Goal: Check status: Check status

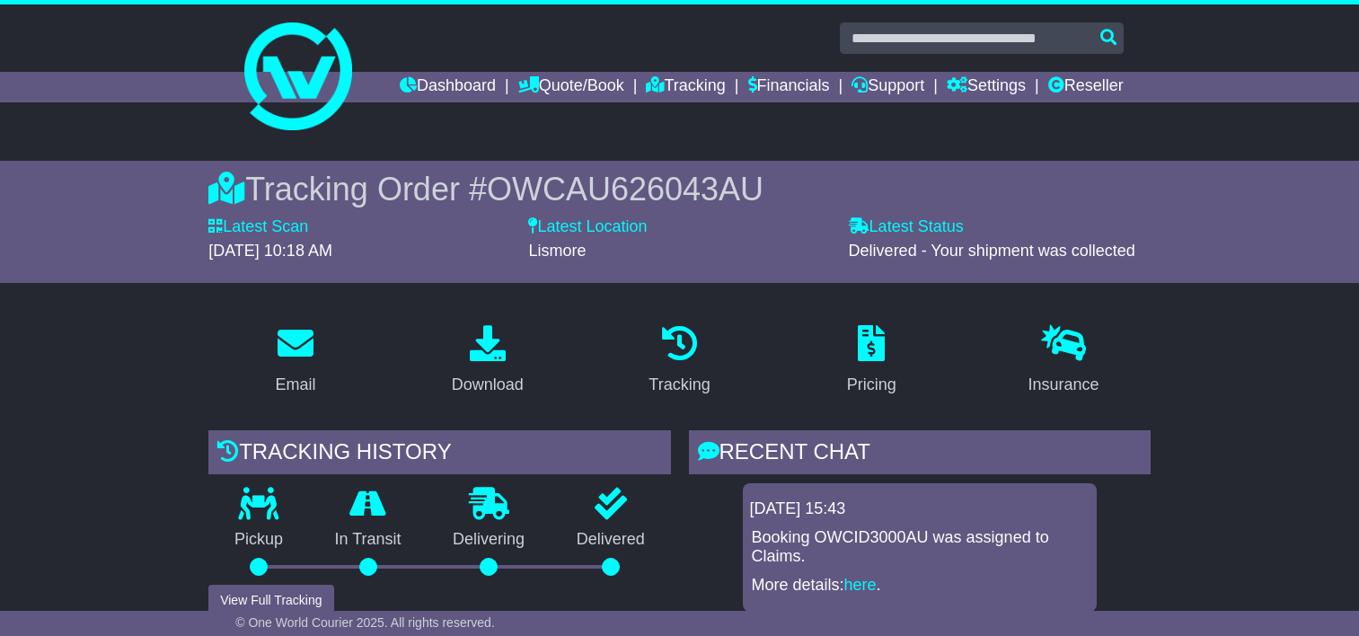
scroll to position [359, 0]
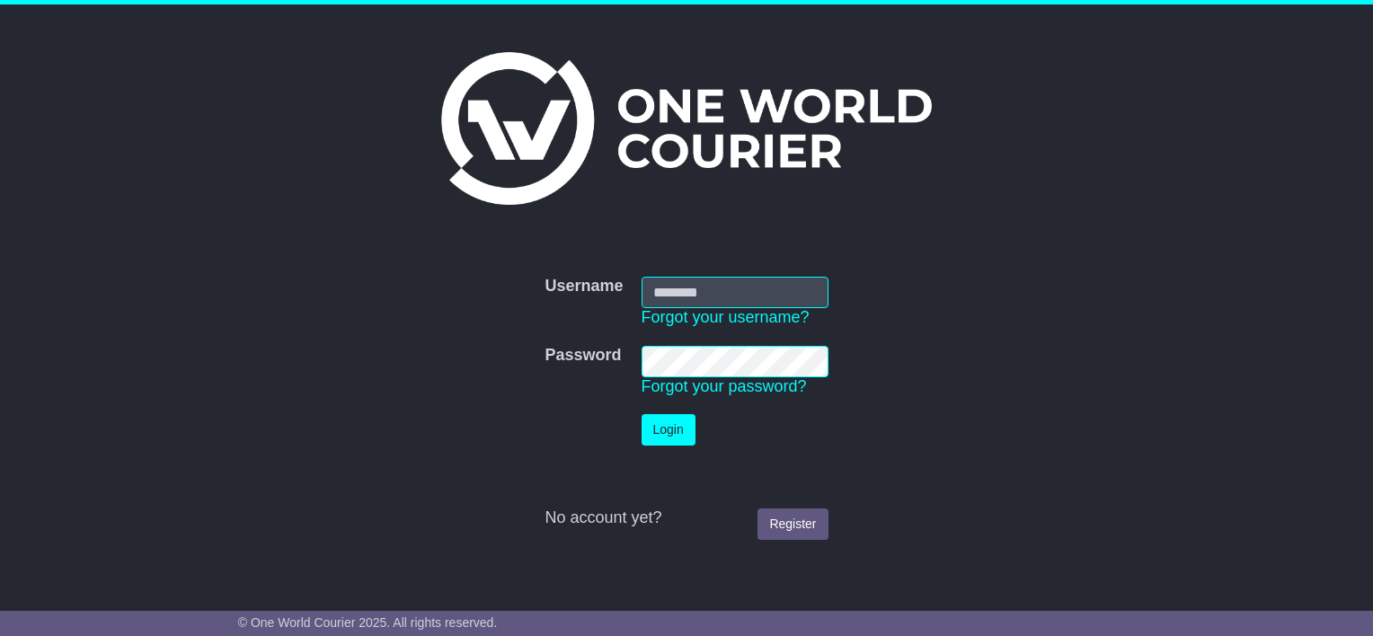
type input "**********"
click at [676, 437] on button "Login" at bounding box center [668, 429] width 54 height 31
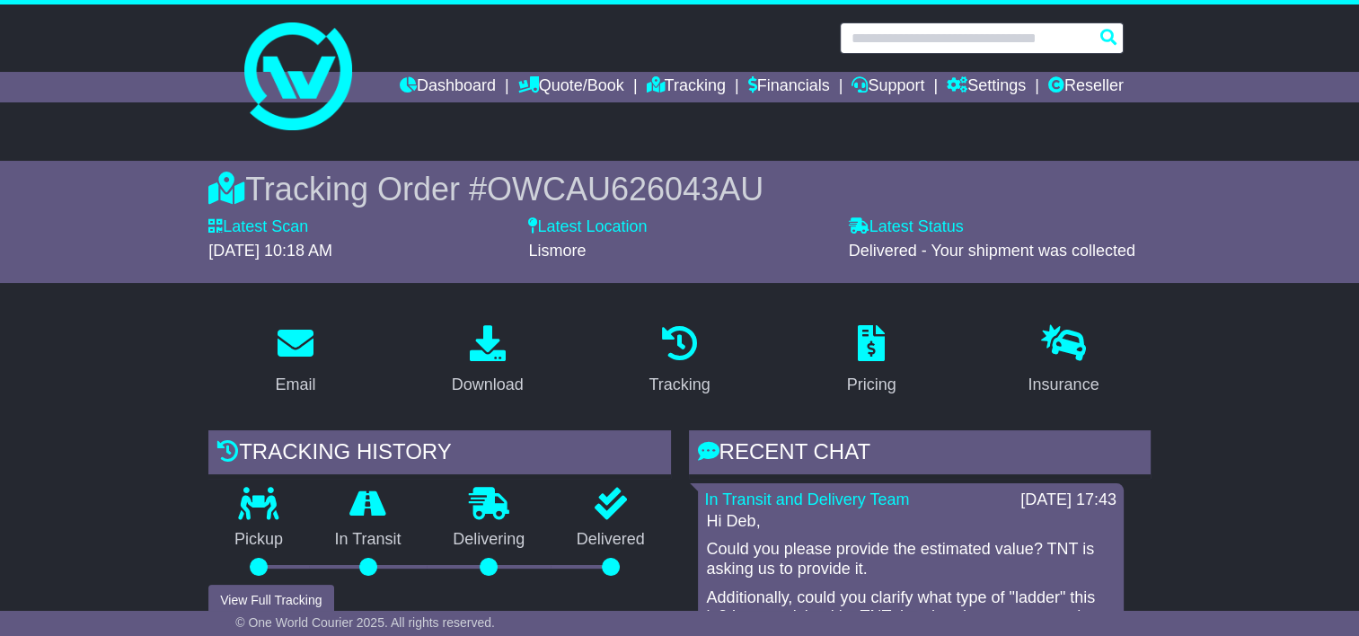
click at [972, 40] on input "text" at bounding box center [982, 37] width 284 height 31
paste input "**********"
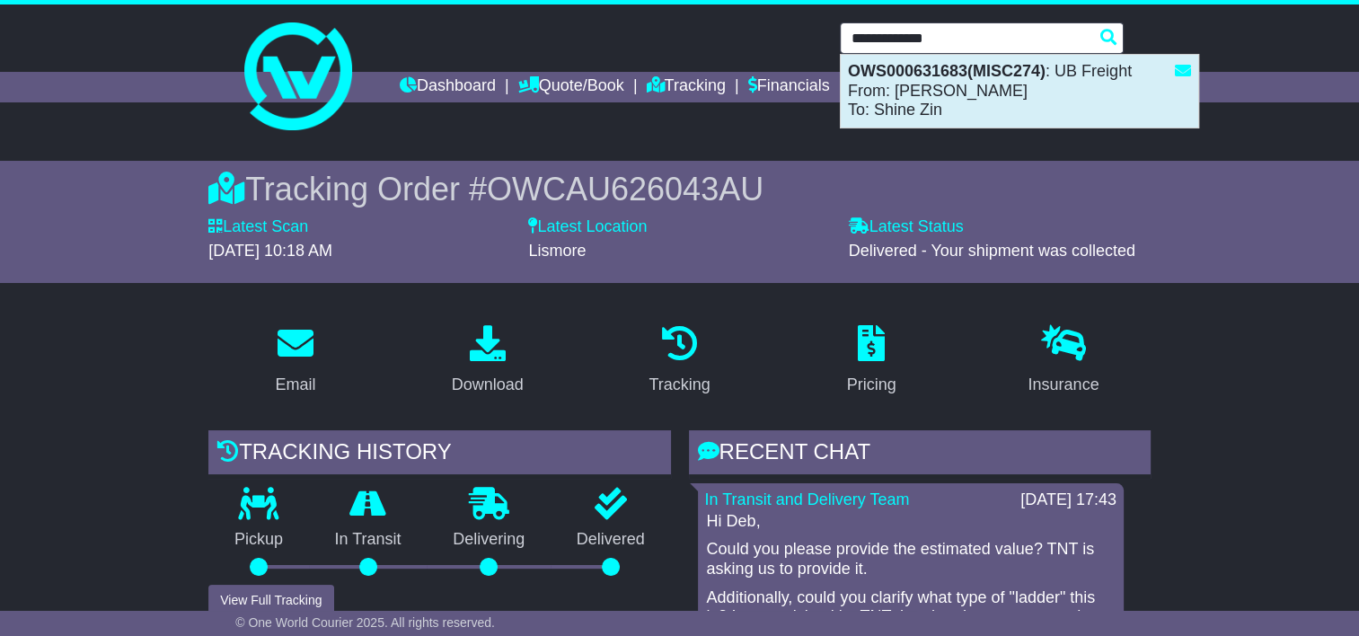
click at [924, 77] on strong "OWS000631683(MISC274)" at bounding box center [947, 71] width 198 height 18
type input "**********"
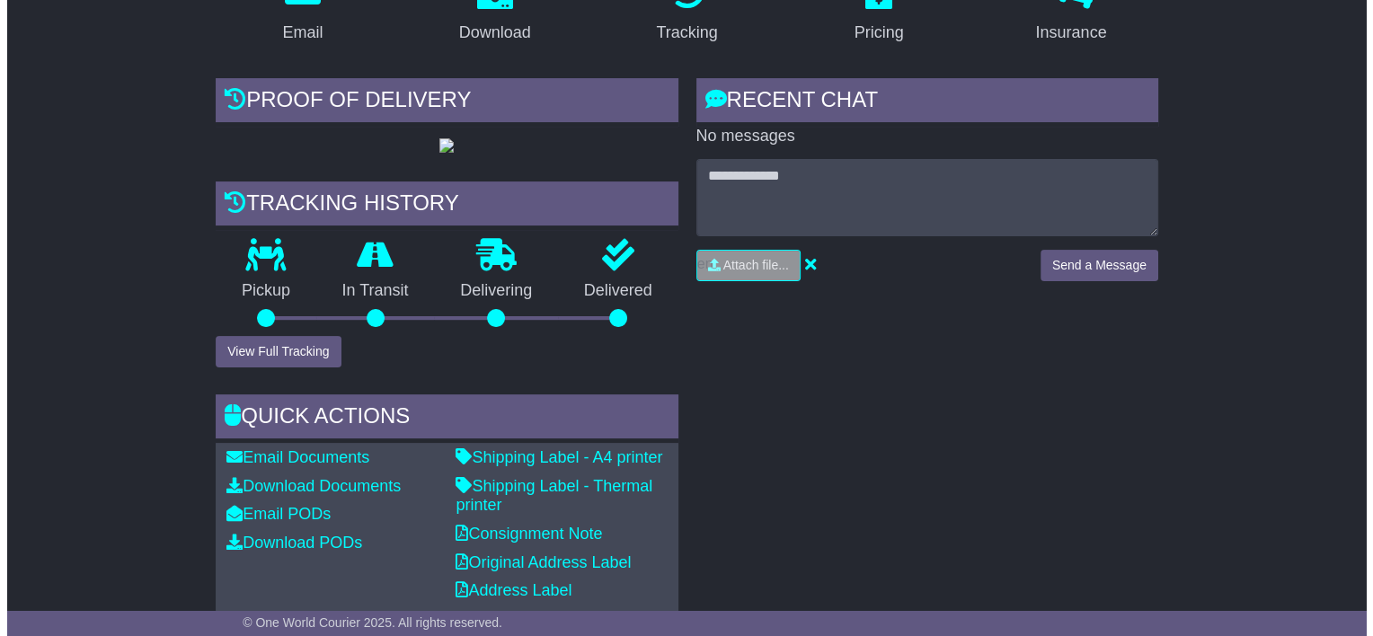
scroll to position [359, 0]
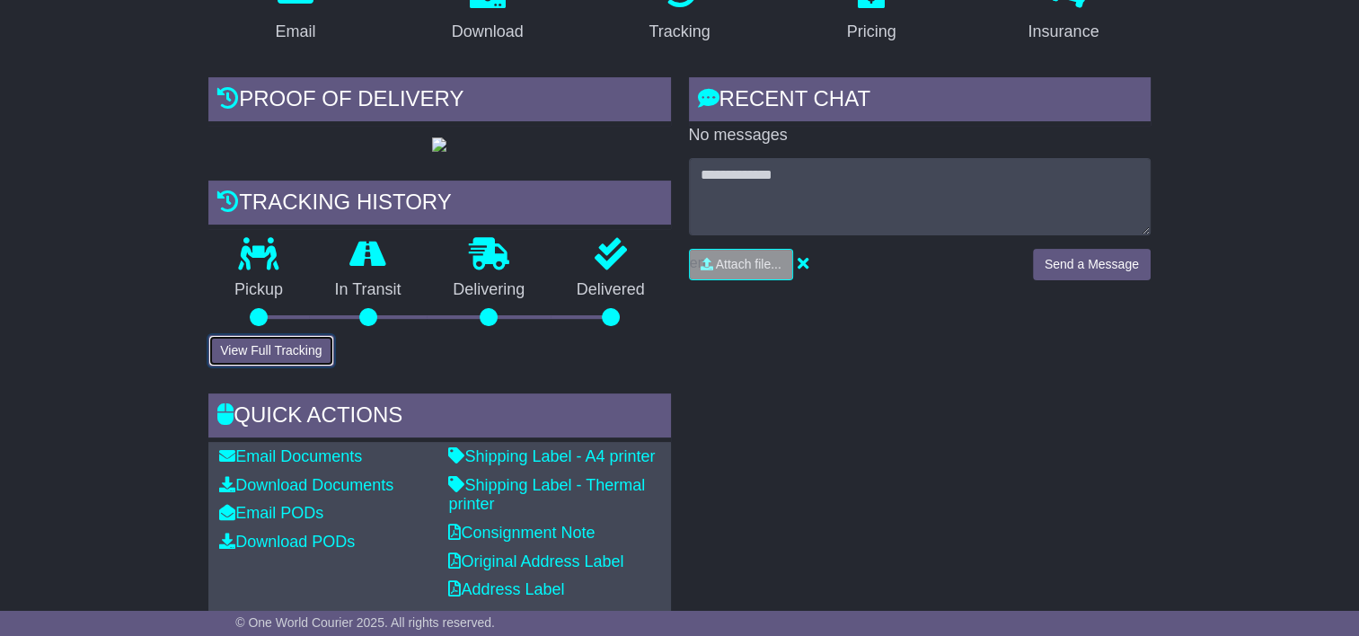
click at [305, 367] on button "View Full Tracking" at bounding box center [270, 350] width 125 height 31
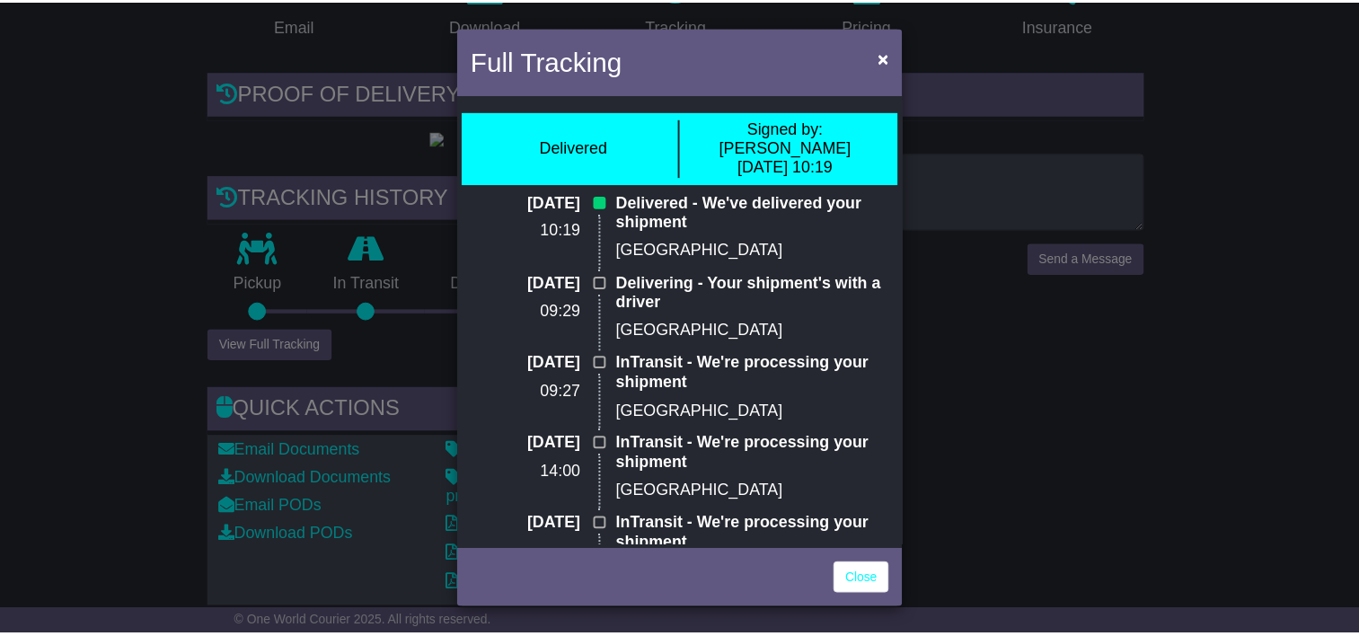
scroll to position [0, 0]
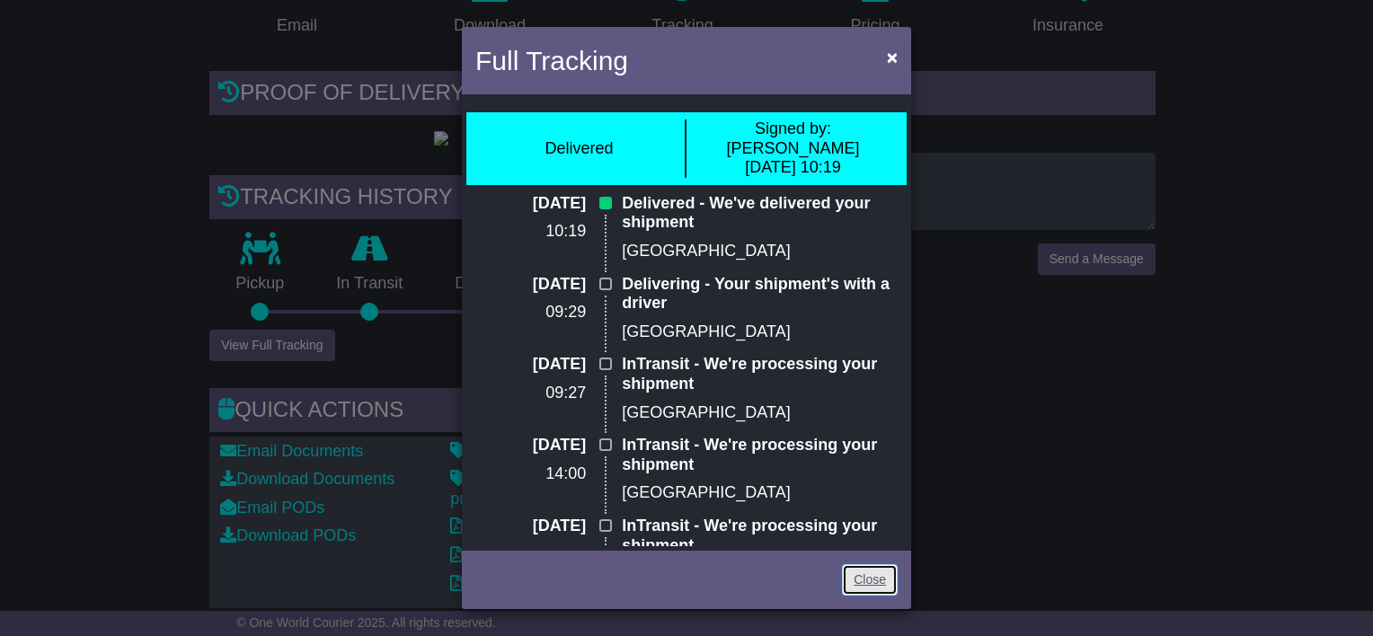
click at [865, 575] on link "Close" at bounding box center [870, 579] width 56 height 31
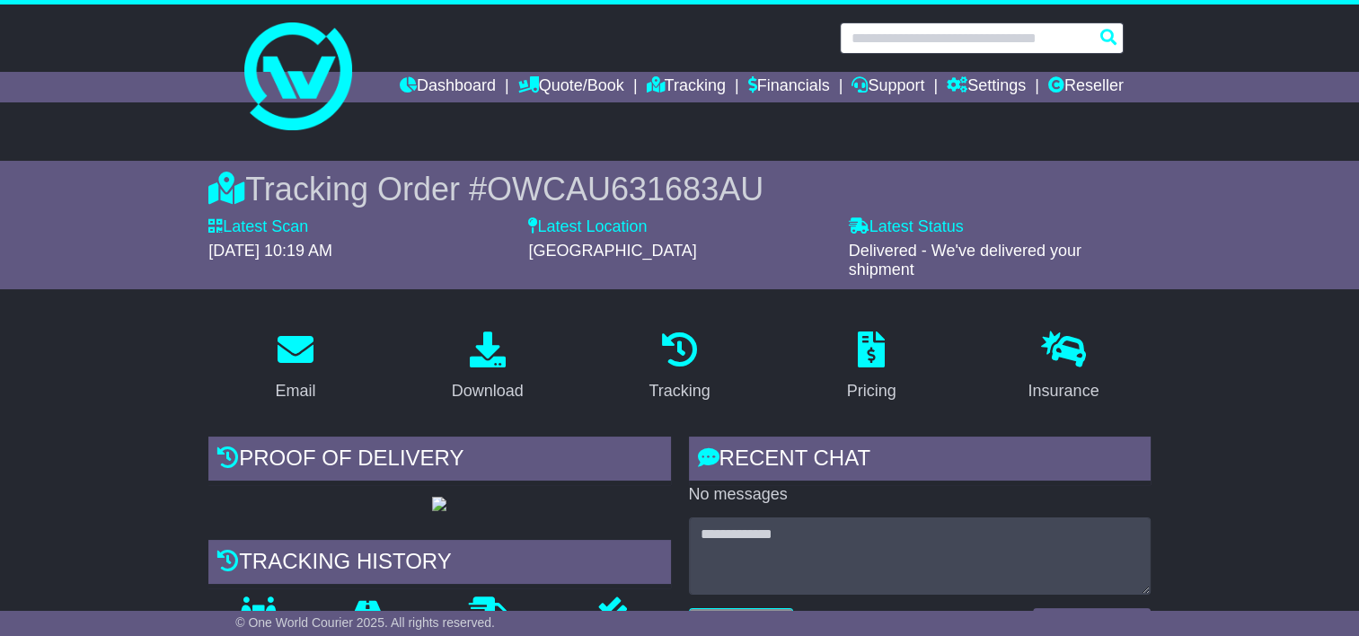
click at [967, 42] on input "text" at bounding box center [982, 37] width 284 height 31
paste input "**********"
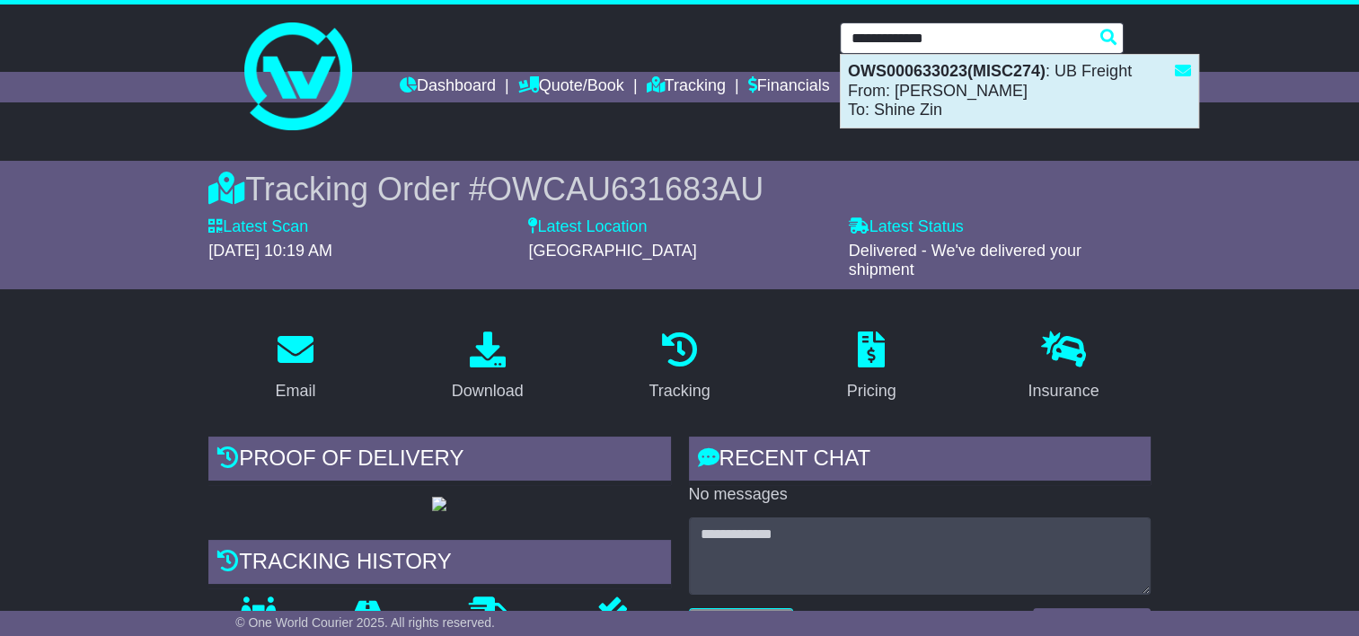
click at [933, 73] on strong "OWS000633023(MISC274)" at bounding box center [947, 71] width 198 height 18
type input "**********"
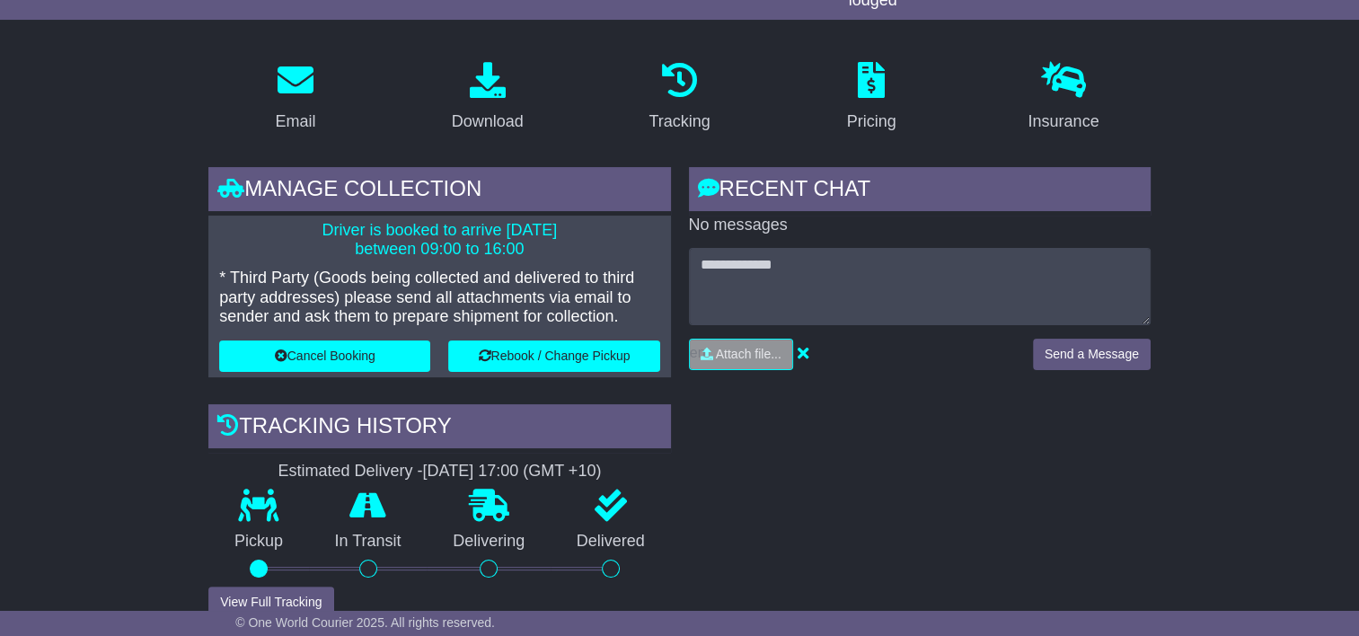
scroll to position [449, 0]
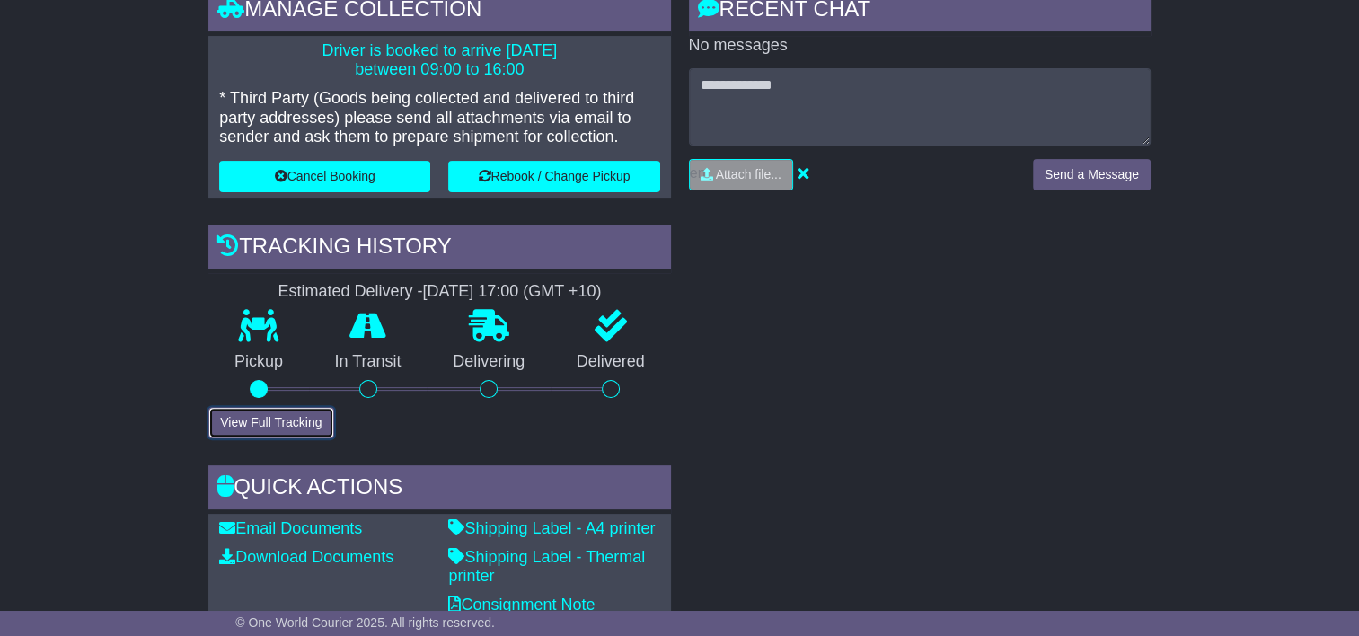
click at [277, 421] on button "View Full Tracking" at bounding box center [270, 422] width 125 height 31
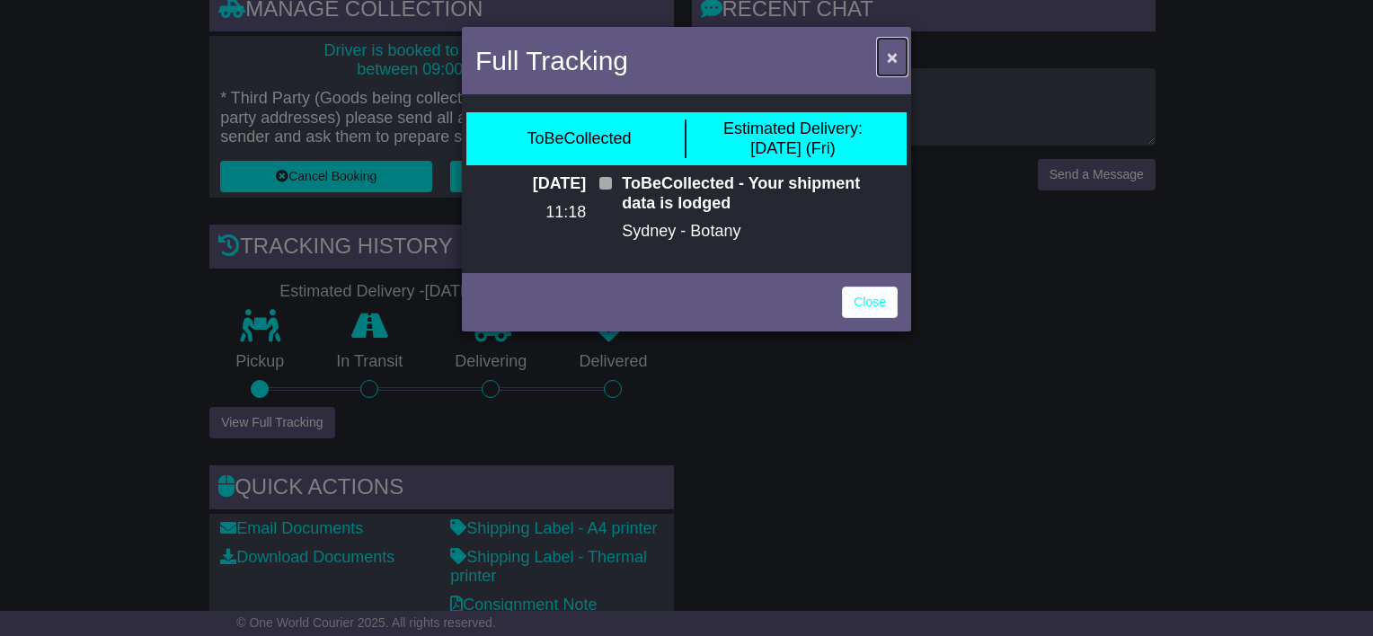
click at [882, 57] on button "×" at bounding box center [892, 57] width 29 height 37
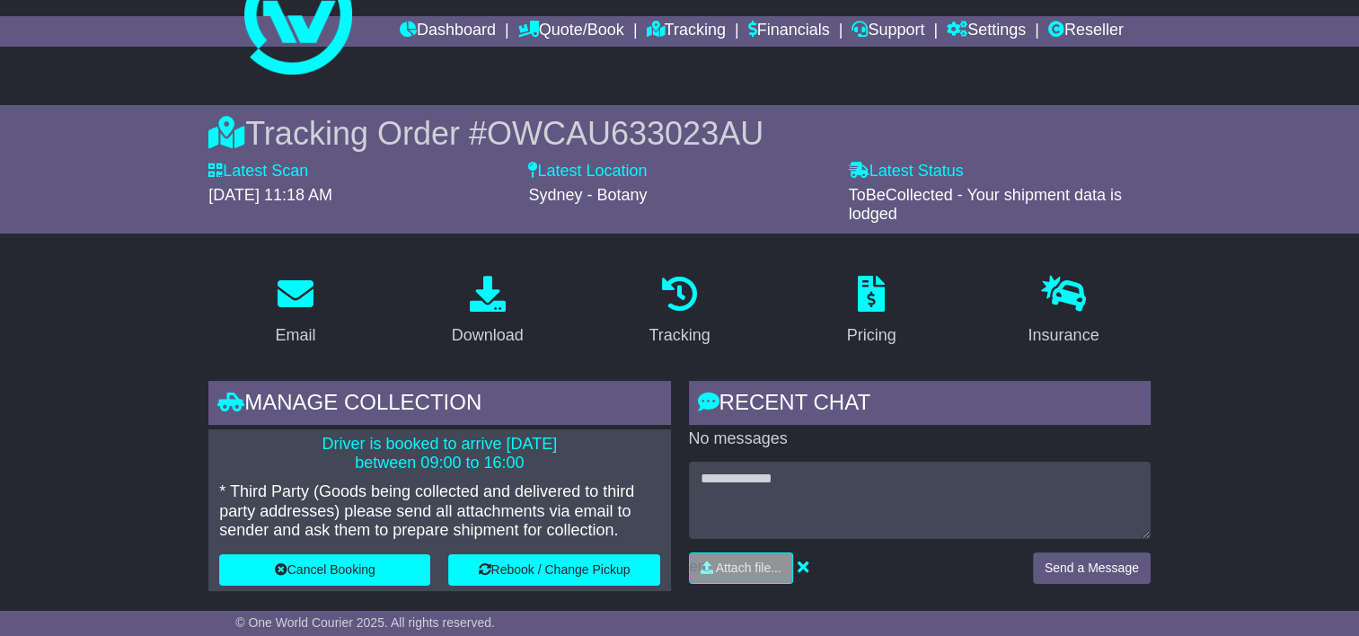
scroll to position [0, 0]
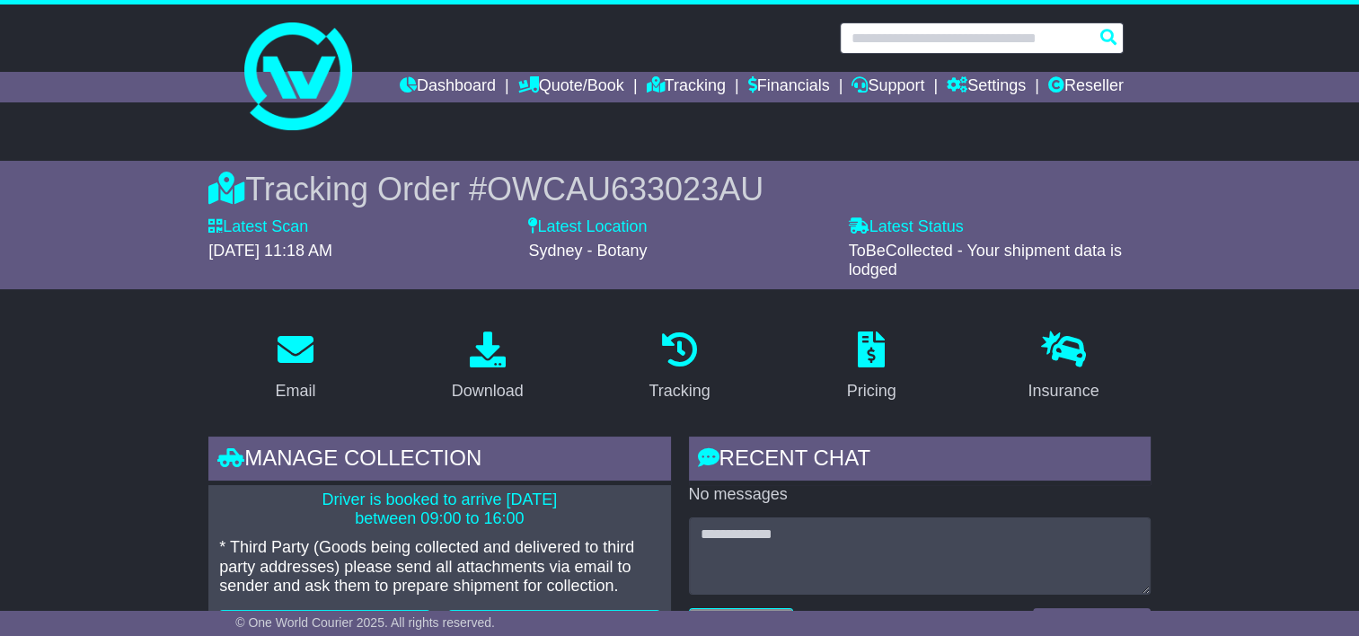
click at [922, 26] on input "text" at bounding box center [982, 37] width 284 height 31
paste input "**********"
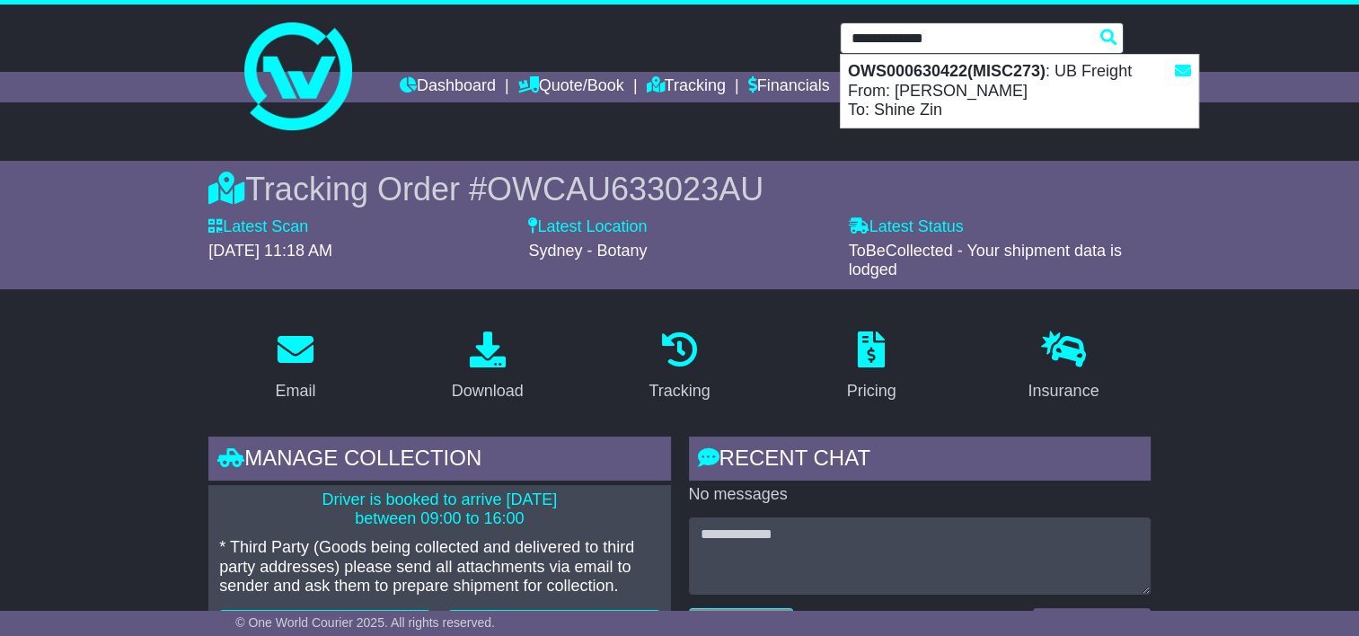
click at [931, 80] on div "OWS000630422(MISC273) : UB Freight From: Debrah Mizzi To: Shine Zin" at bounding box center [1020, 91] width 358 height 73
type input "**********"
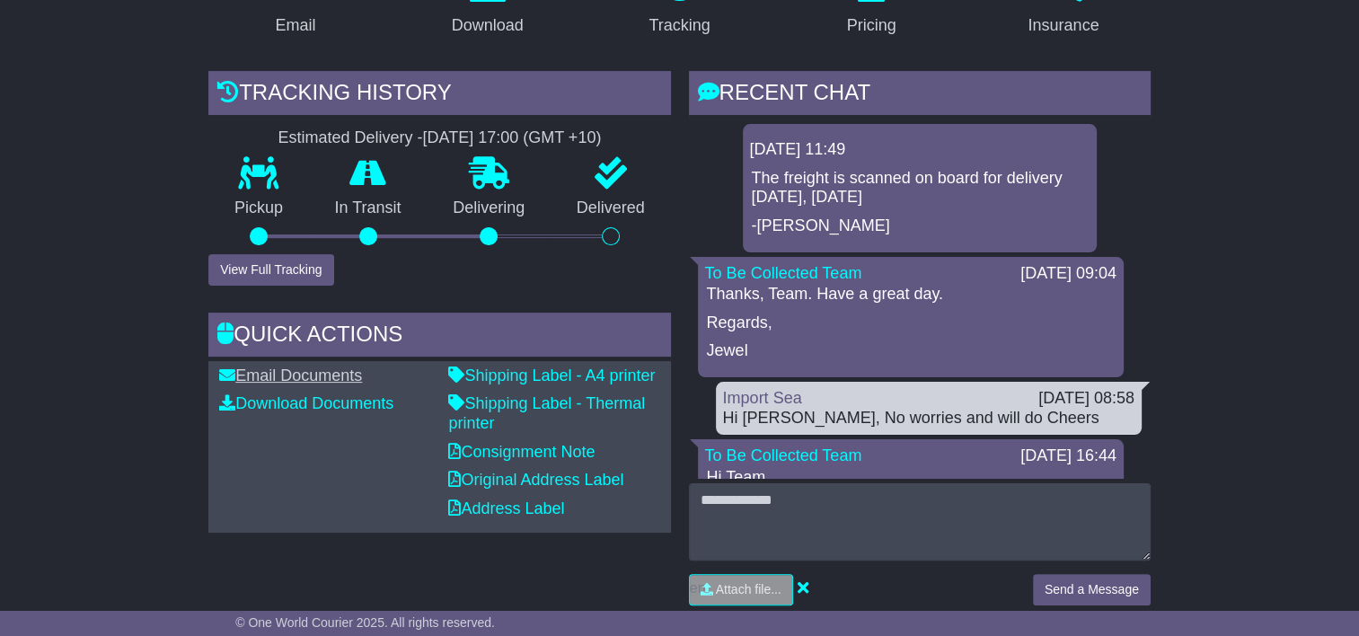
scroll to position [359, 0]
click at [327, 276] on button "View Full Tracking" at bounding box center [270, 269] width 125 height 31
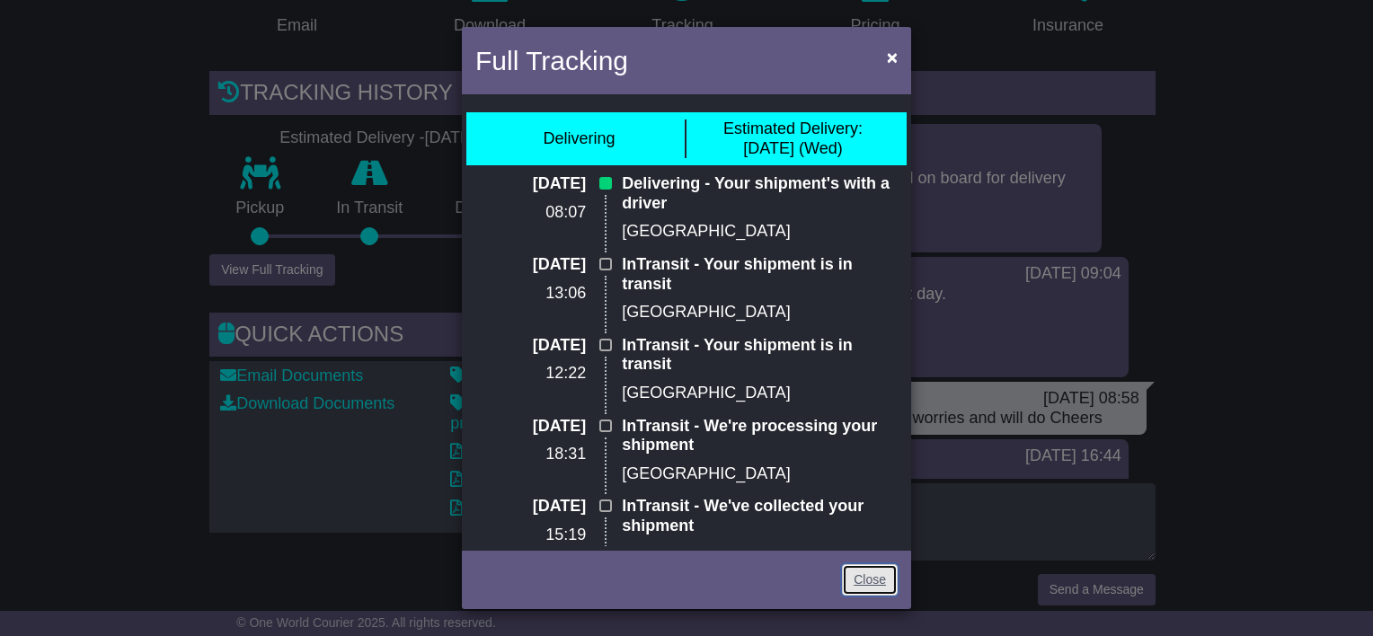
click at [853, 580] on link "Close" at bounding box center [870, 579] width 56 height 31
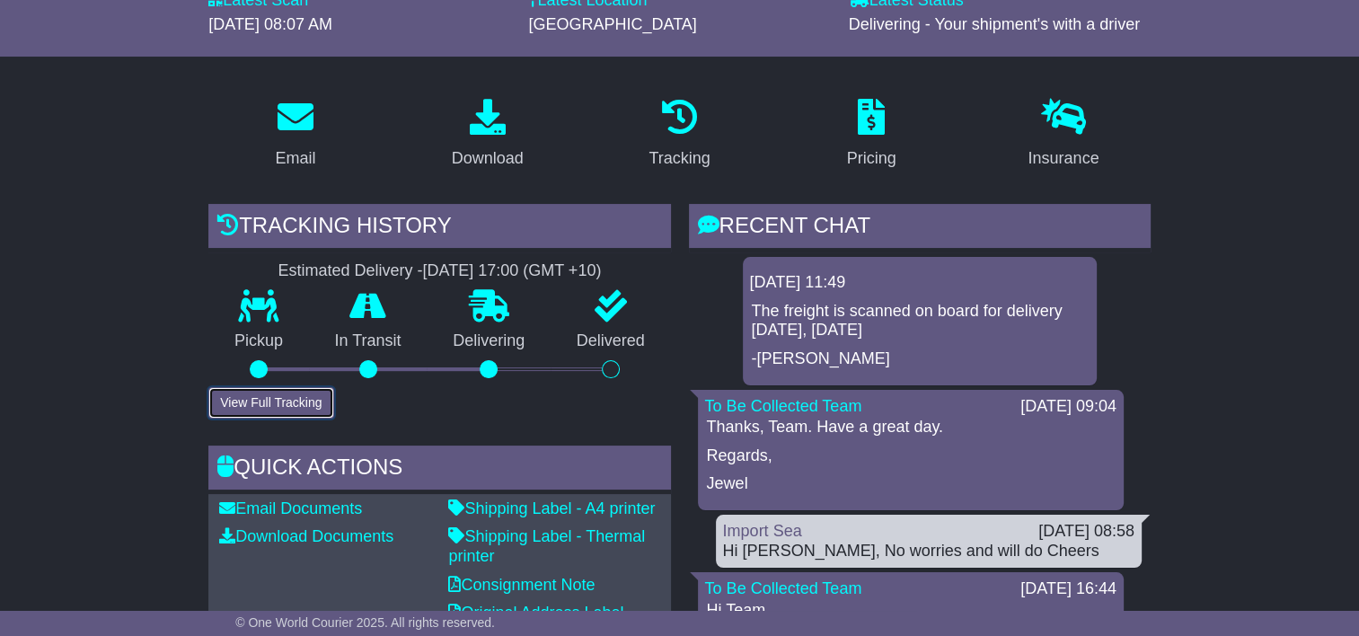
scroll to position [269, 0]
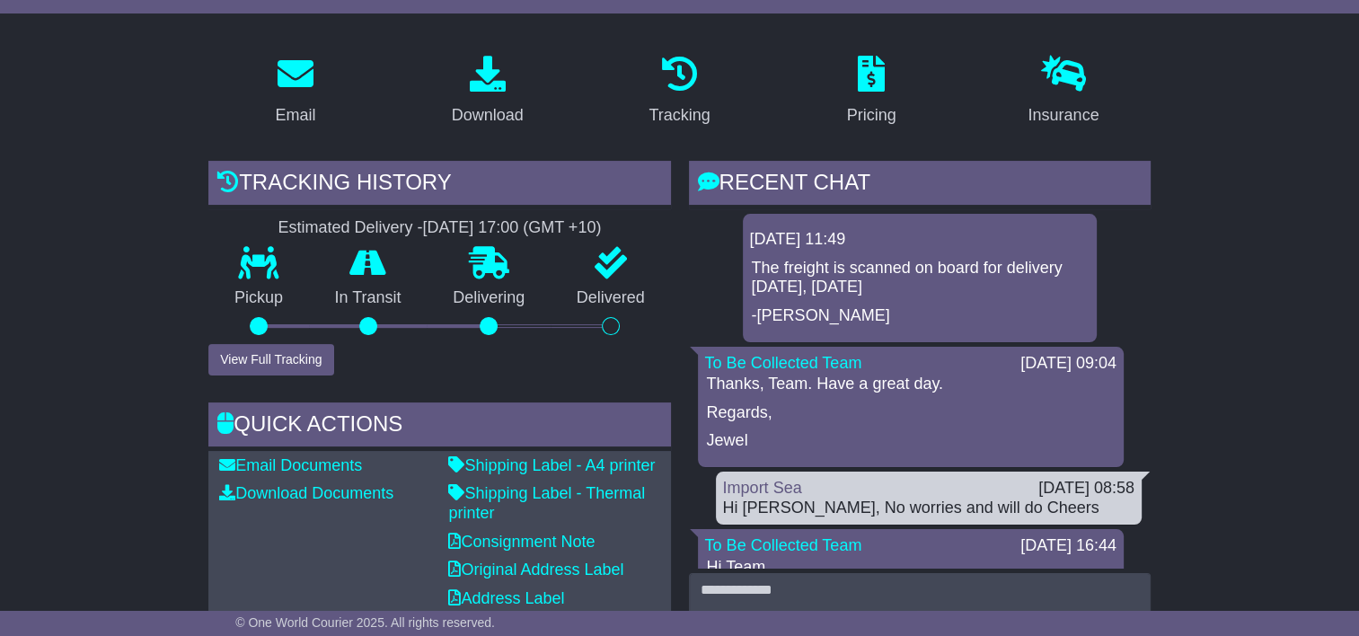
drag, startPoint x: 897, startPoint y: 278, endPoint x: 834, endPoint y: 266, distance: 64.8
click at [834, 266] on p "The freight is scanned on board for delivery today, 13/08/2025" at bounding box center [920, 278] width 336 height 39
drag, startPoint x: 834, startPoint y: 266, endPoint x: 909, endPoint y: 291, distance: 79.5
click at [909, 291] on p "The freight is scanned on board for delivery today, 13/08/2025" at bounding box center [920, 278] width 336 height 39
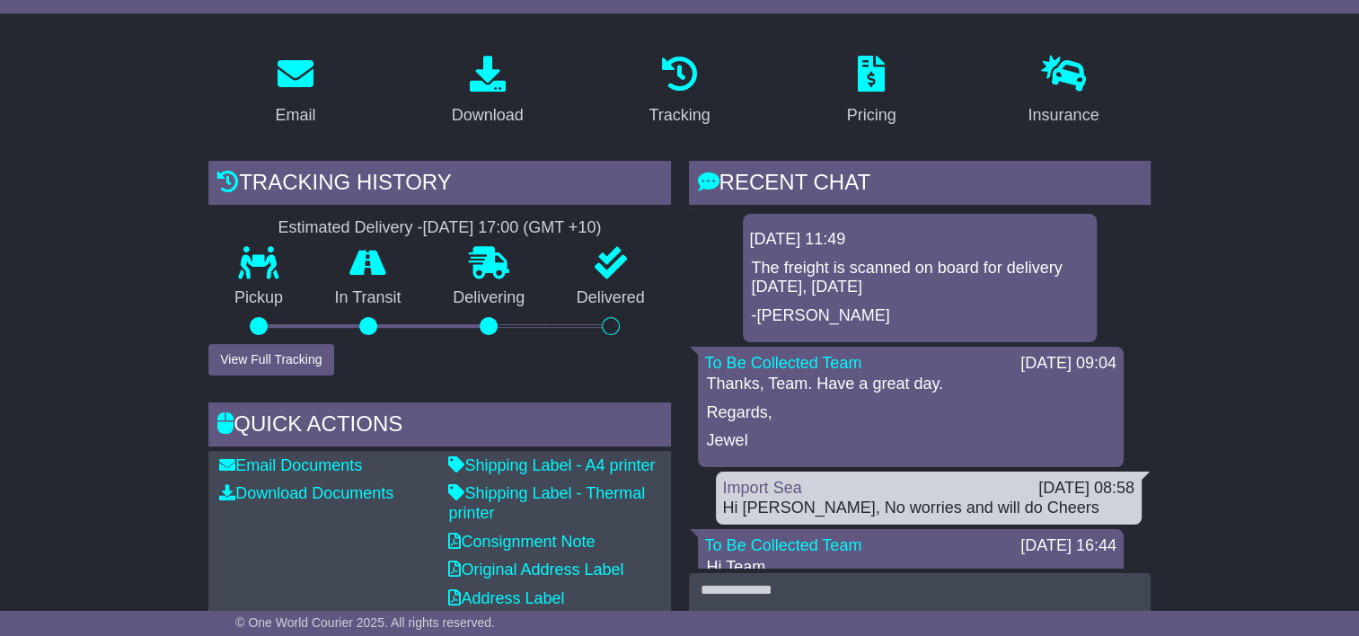
click at [850, 294] on p "The freight is scanned on board for delivery today, 13/08/2025" at bounding box center [920, 278] width 336 height 39
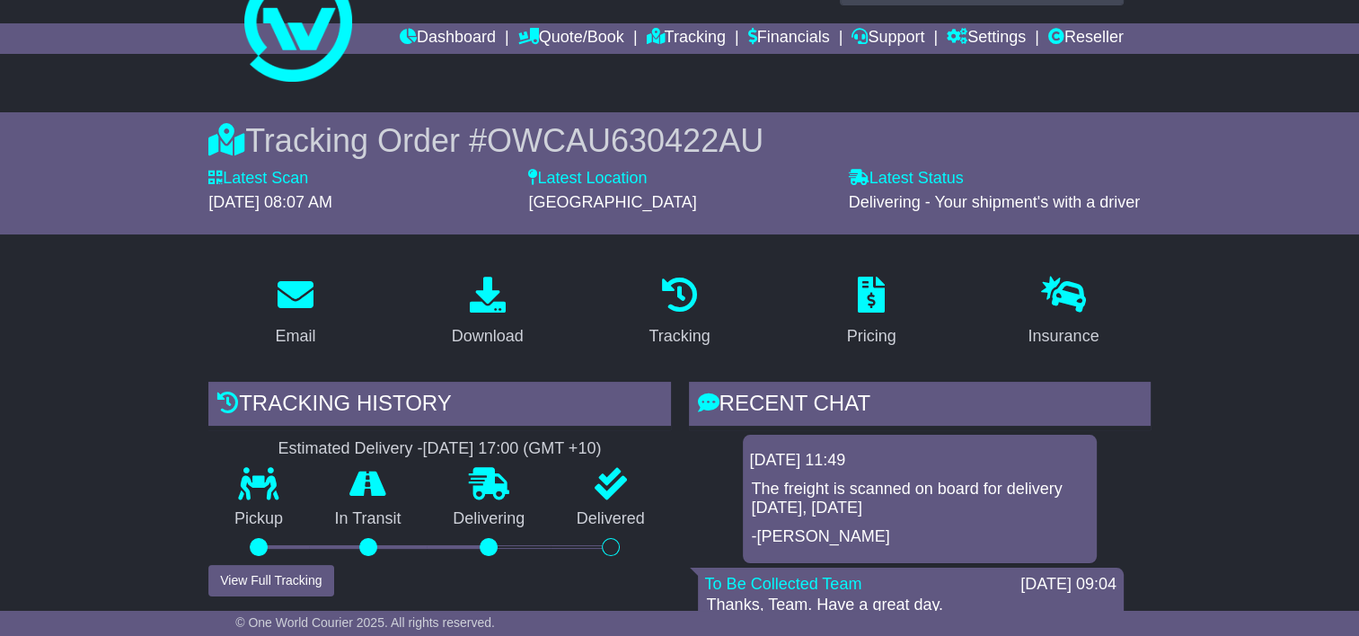
scroll to position [0, 0]
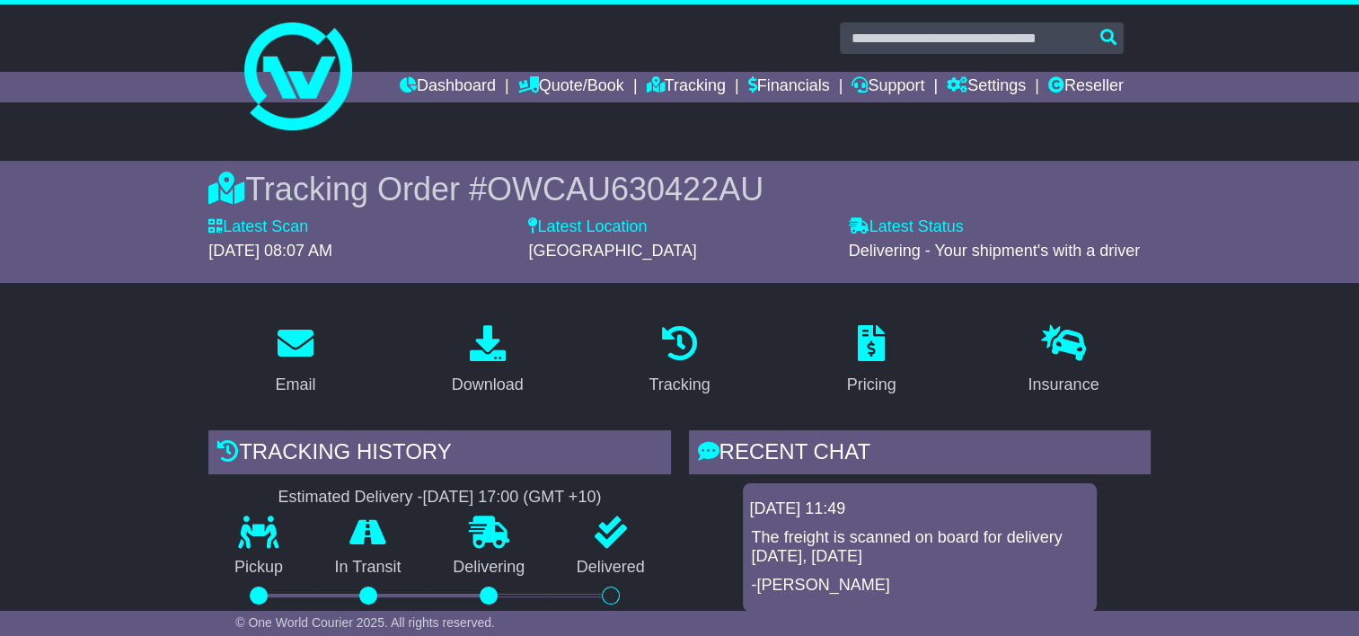
drag, startPoint x: 672, startPoint y: 212, endPoint x: 673, endPoint y: 200, distance: 11.7
click at [672, 212] on div "Tracking Order # OWCAU630422AU Latest Scan 13 August 2025 - 08:07 AM Latest Sta…" at bounding box center [679, 222] width 942 height 104
click at [676, 194] on span "OWCAU630422AU" at bounding box center [625, 189] width 277 height 37
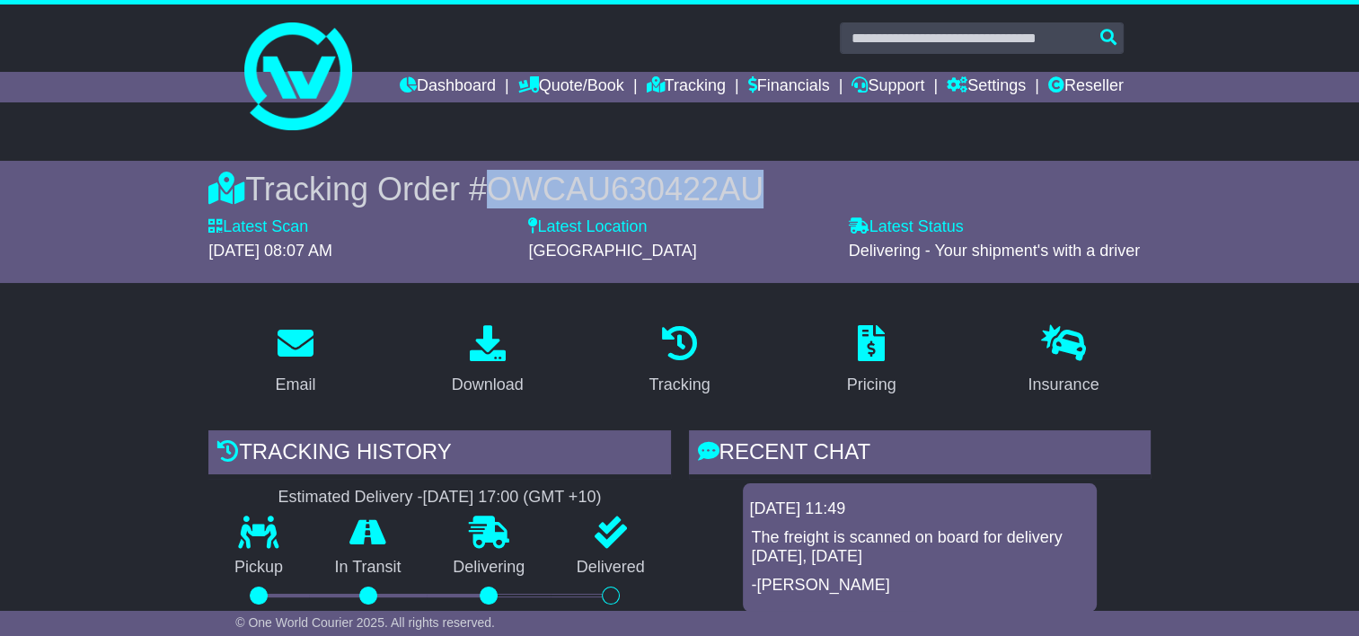
click at [676, 194] on span "OWCAU630422AU" at bounding box center [625, 189] width 277 height 37
drag, startPoint x: 676, startPoint y: 194, endPoint x: 747, endPoint y: 193, distance: 70.1
click at [747, 193] on span "OWCAU630422AU" at bounding box center [625, 189] width 277 height 37
